Goal: Contribute content

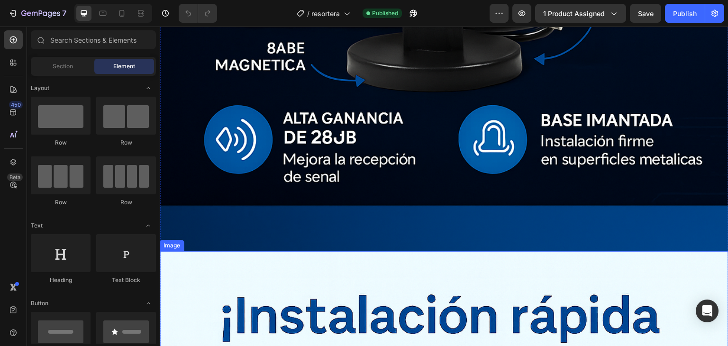
scroll to position [1611, 0]
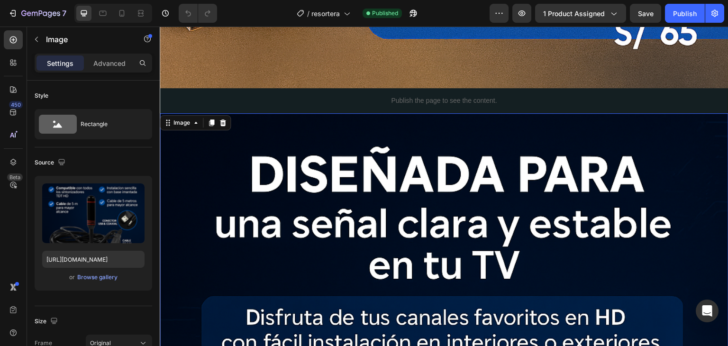
scroll to position [758, 0]
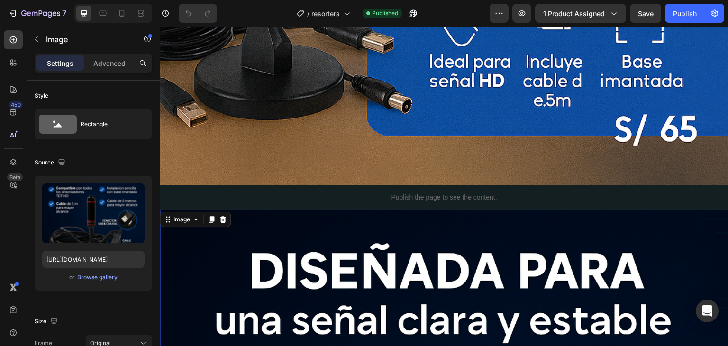
click at [212, 216] on icon at bounding box center [211, 219] width 5 height 7
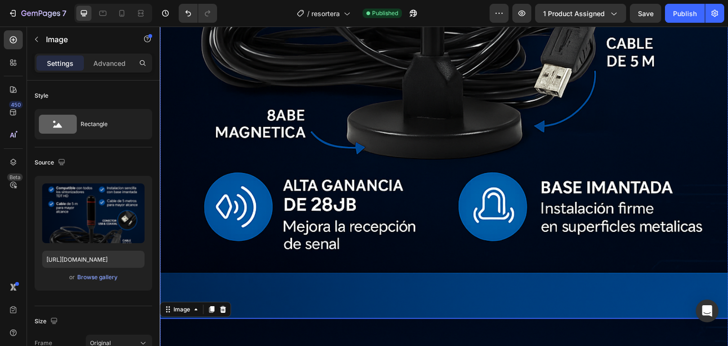
scroll to position [1739, 0]
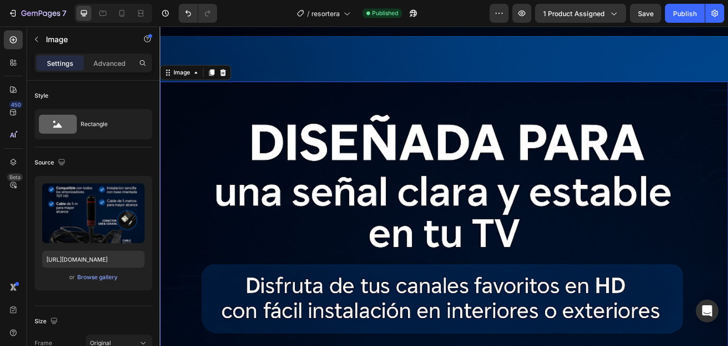
click at [225, 69] on icon at bounding box center [223, 72] width 6 height 7
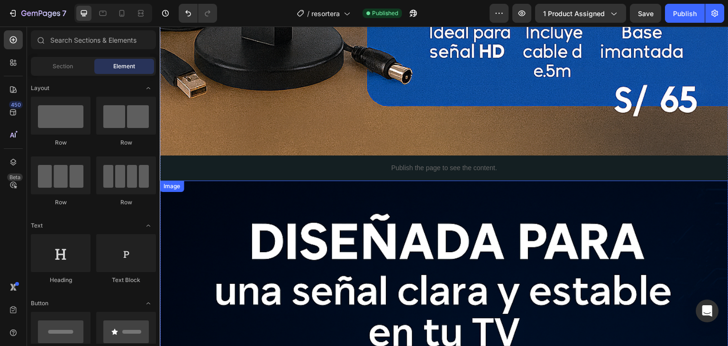
scroll to position [886, 0]
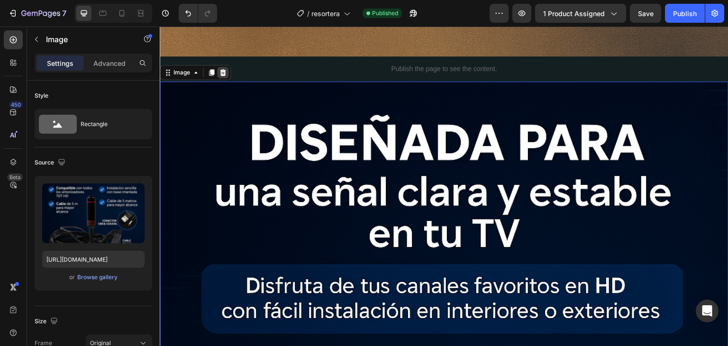
click at [221, 67] on div at bounding box center [222, 72] width 11 height 11
click at [214, 69] on icon at bounding box center [211, 73] width 8 height 8
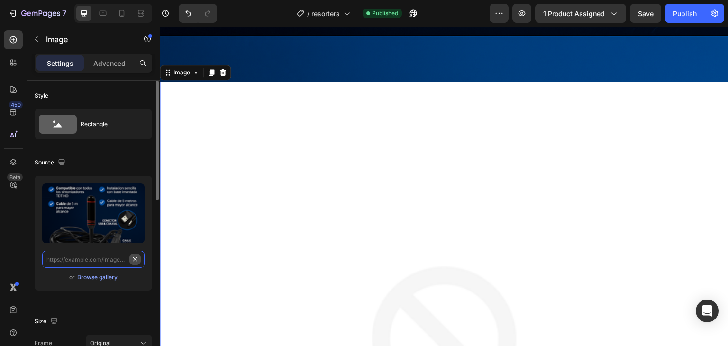
scroll to position [0, 0]
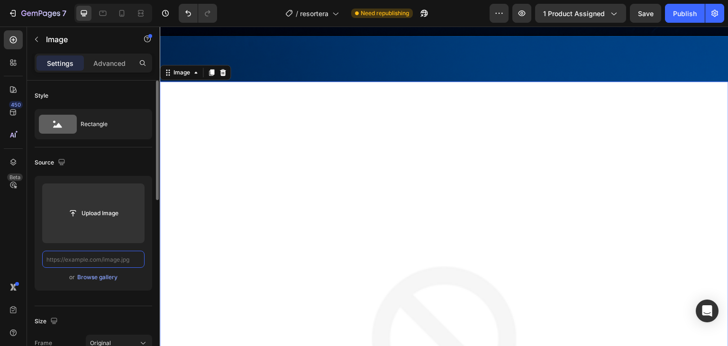
click at [116, 256] on input "text" at bounding box center [93, 259] width 102 height 17
paste input "[URL][DOMAIN_NAME]"
type input "[URL][DOMAIN_NAME]"
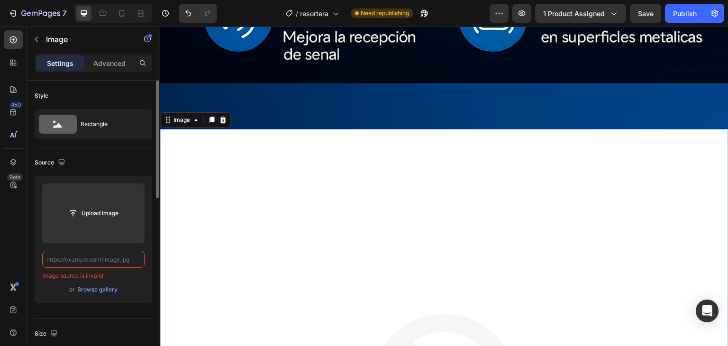
paste input "[URL][DOMAIN_NAME]"
type input "[URL][DOMAIN_NAME]"
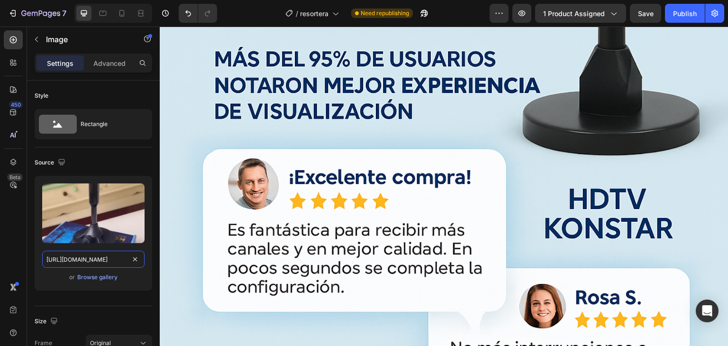
scroll to position [3729, 0]
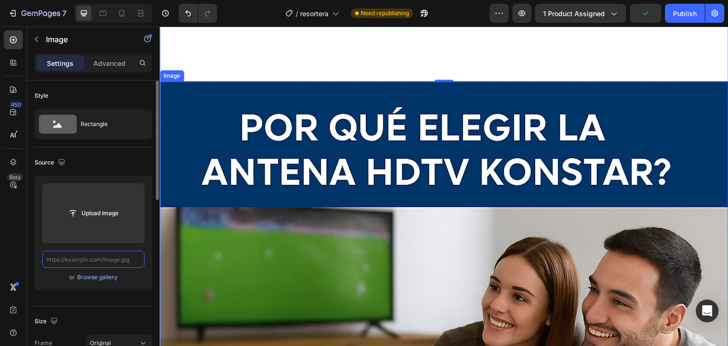
scroll to position [3634, 0]
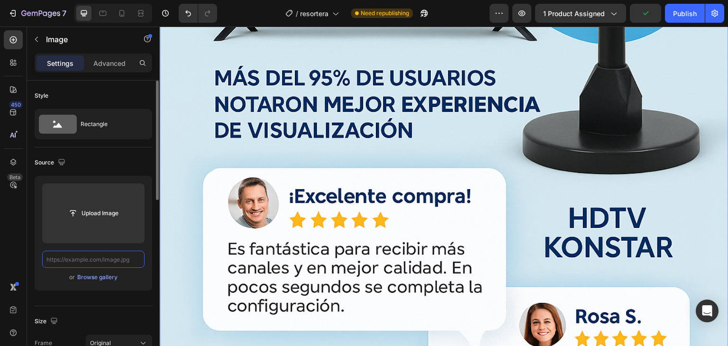
type input "[URL][DOMAIN_NAME]"
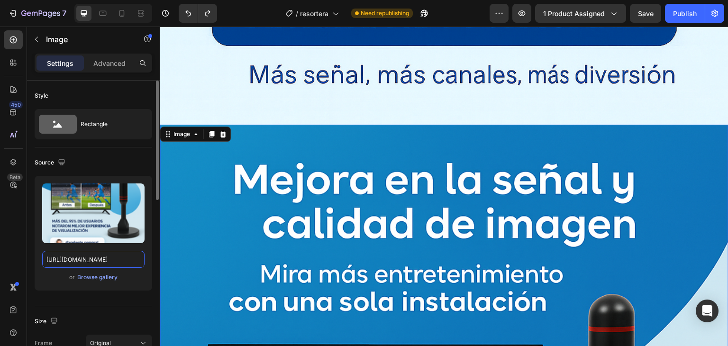
scroll to position [3065, 0]
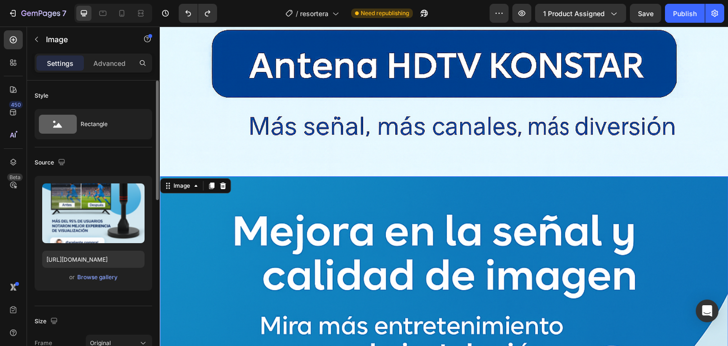
click at [209, 182] on icon at bounding box center [211, 185] width 5 height 7
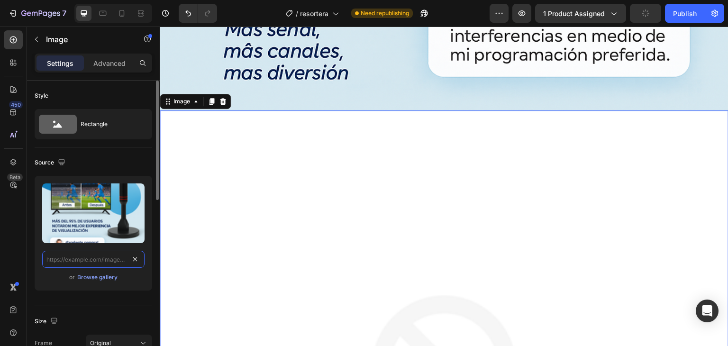
scroll to position [0, 0]
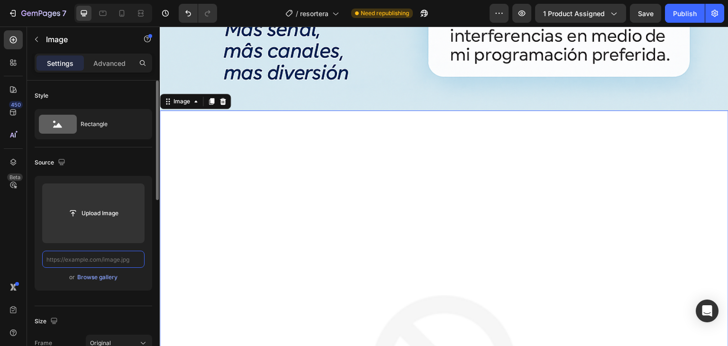
click at [119, 255] on input "text" at bounding box center [93, 259] width 102 height 17
paste input "[URL][DOMAIN_NAME]"
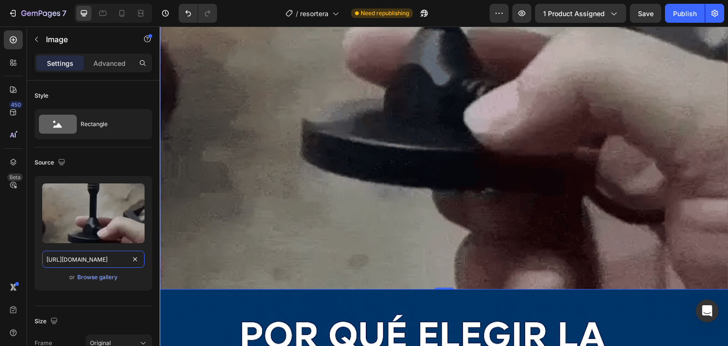
scroll to position [4316, 0]
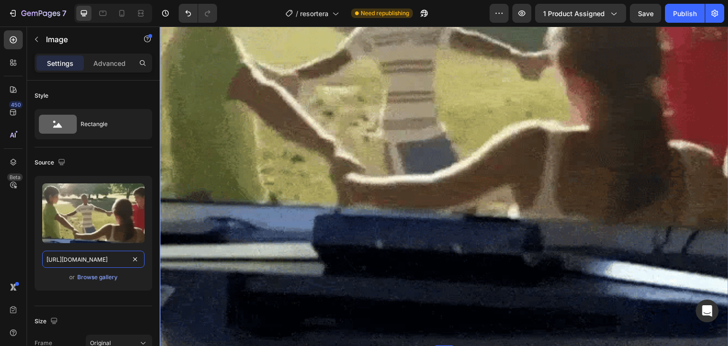
type input "[URL][DOMAIN_NAME]"
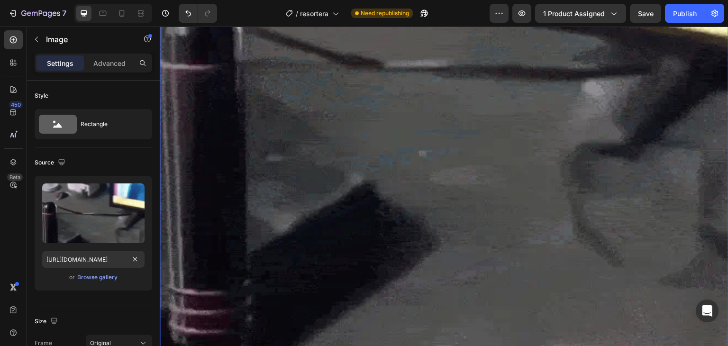
scroll to position [0, 0]
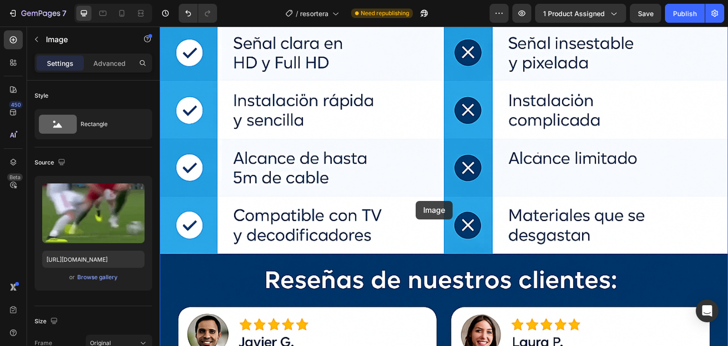
drag, startPoint x: 435, startPoint y: 192, endPoint x: 416, endPoint y: 203, distance: 21.6
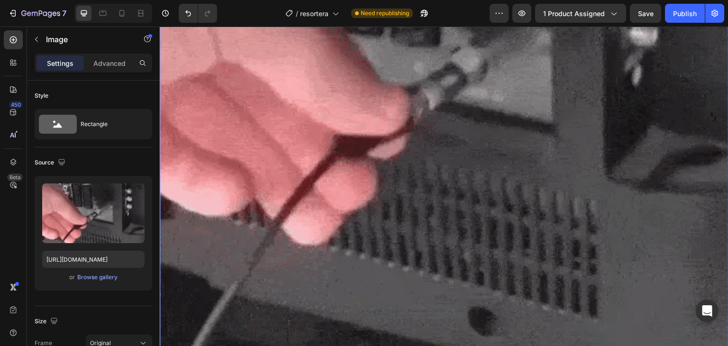
scroll to position [5299, 0]
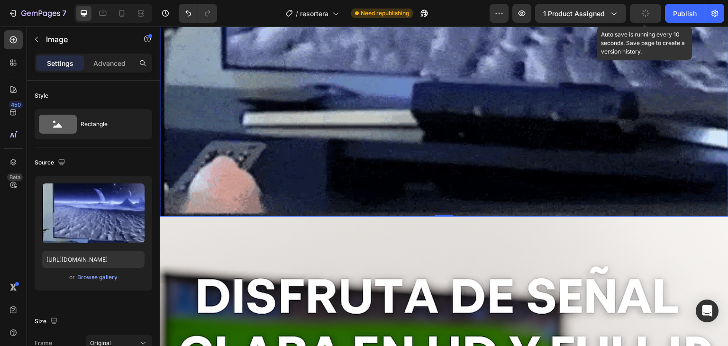
click at [640, 18] on button "button" at bounding box center [645, 13] width 31 height 19
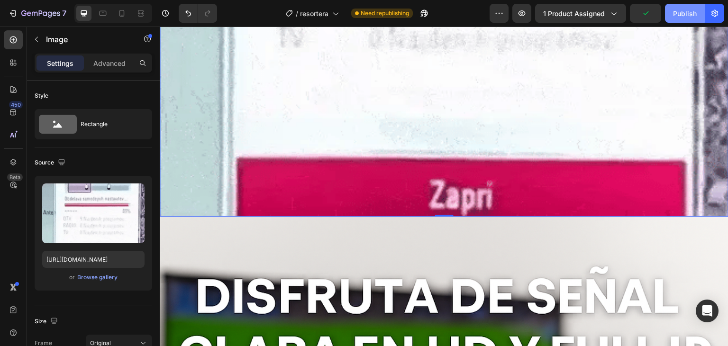
click at [693, 12] on div "Publish" at bounding box center [685, 14] width 24 height 10
